Goal: Book appointment/travel/reservation

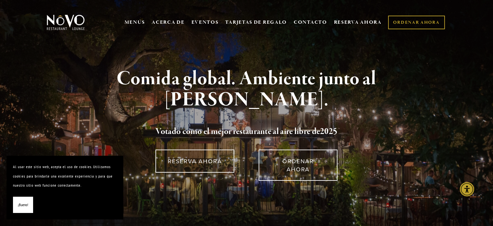
click at [22, 204] on font "¡Bueno!" at bounding box center [23, 204] width 10 height 5
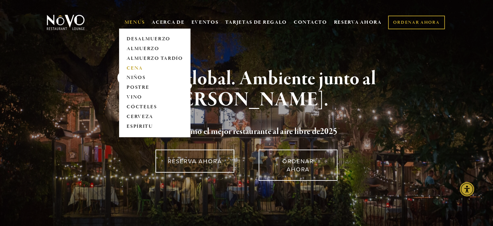
click at [135, 67] on font "CENA" at bounding box center [135, 68] width 16 height 6
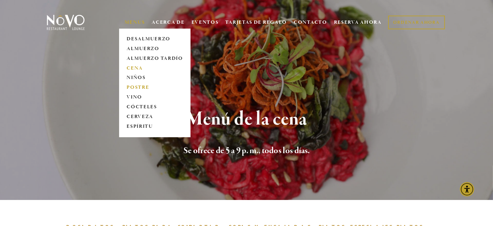
click at [138, 88] on font "POSTRE" at bounding box center [138, 87] width 22 height 6
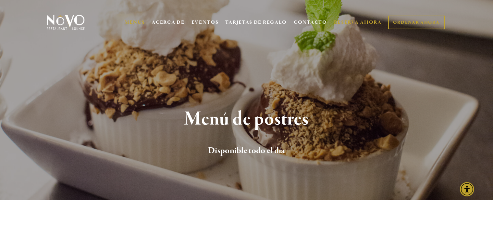
click at [365, 22] on font "RESERVA AHORA" at bounding box center [358, 22] width 48 height 6
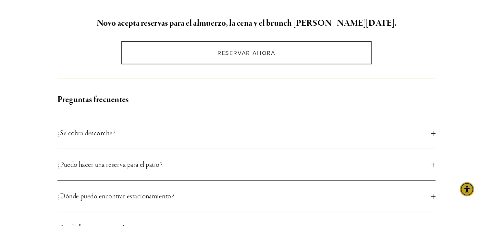
scroll to position [178, 0]
click at [149, 168] on font "¿Puedo hacer una reserva para el patio?" at bounding box center [109, 164] width 105 height 9
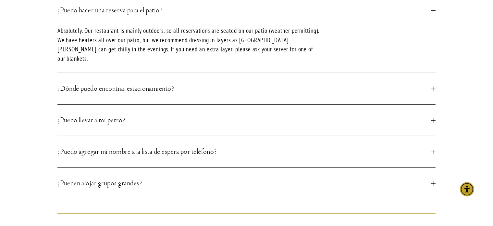
scroll to position [333, 0]
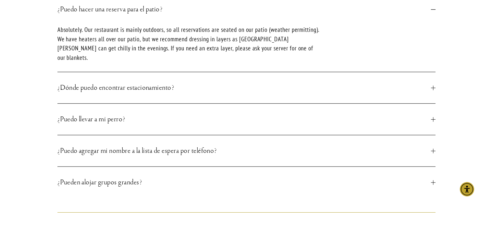
click at [105, 83] on font "¿Dónde puedo encontrar estacionamiento?" at bounding box center [115, 87] width 117 height 9
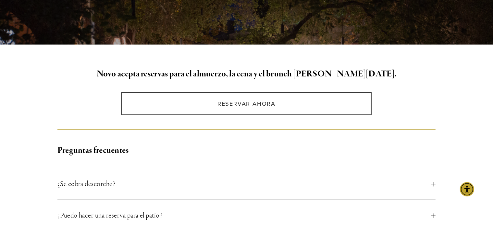
scroll to position [0, 0]
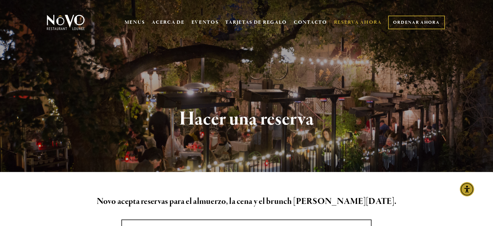
click at [398, 23] on font "ORDENAR AHORA" at bounding box center [416, 22] width 46 height 6
click at [344, 22] on font "RESERVA AHORA" at bounding box center [358, 22] width 48 height 6
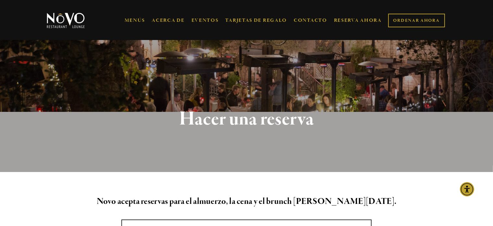
scroll to position [125, 0]
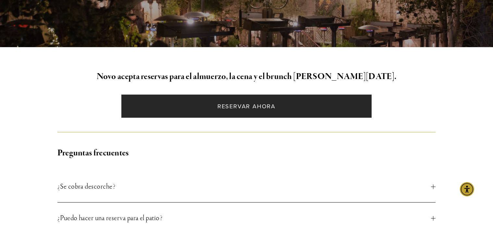
click at [243, 100] on link "Reservar ahora" at bounding box center [246, 105] width 250 height 23
